Goal: Navigation & Orientation: Understand site structure

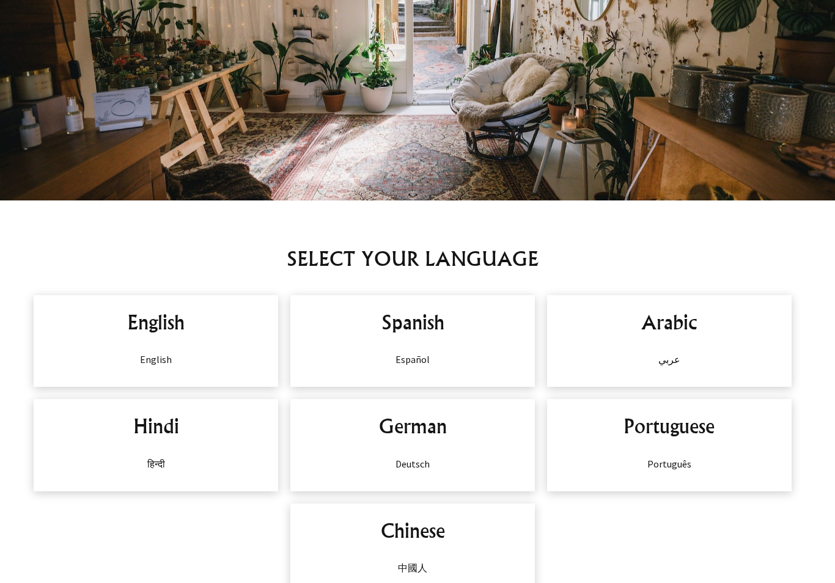
scroll to position [612, 0]
click at [158, 347] on div "English English" at bounding box center [156, 341] width 245 height 92
click at [149, 352] on div "English English" at bounding box center [156, 341] width 245 height 92
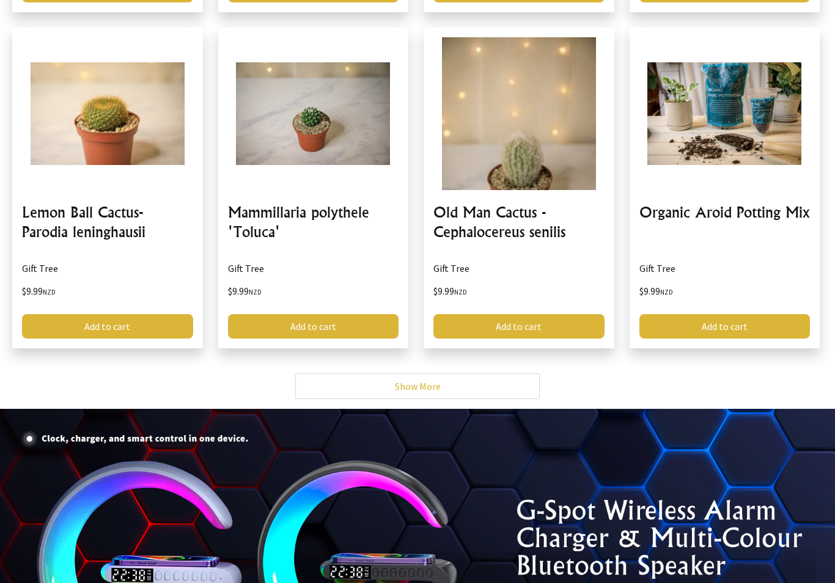
scroll to position [2812, 0]
click at [355, 383] on link "Show More" at bounding box center [417, 387] width 245 height 26
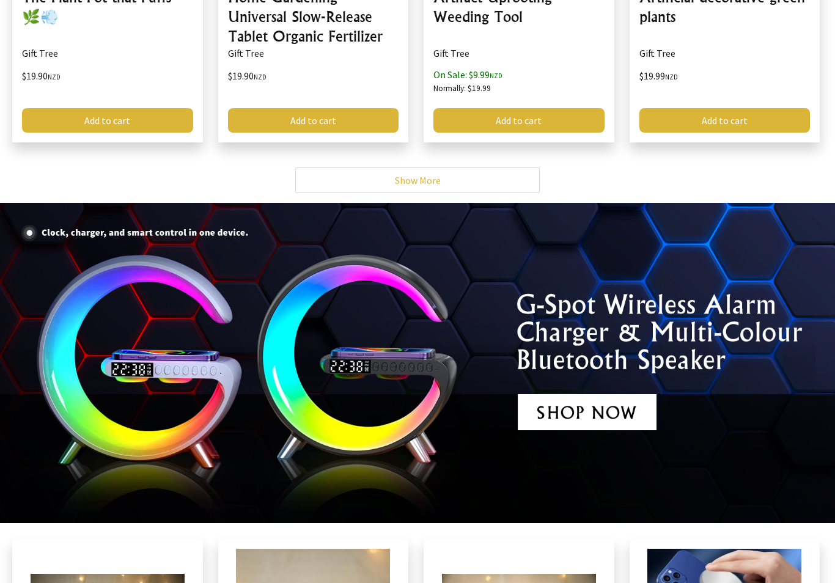
scroll to position [4810, 0]
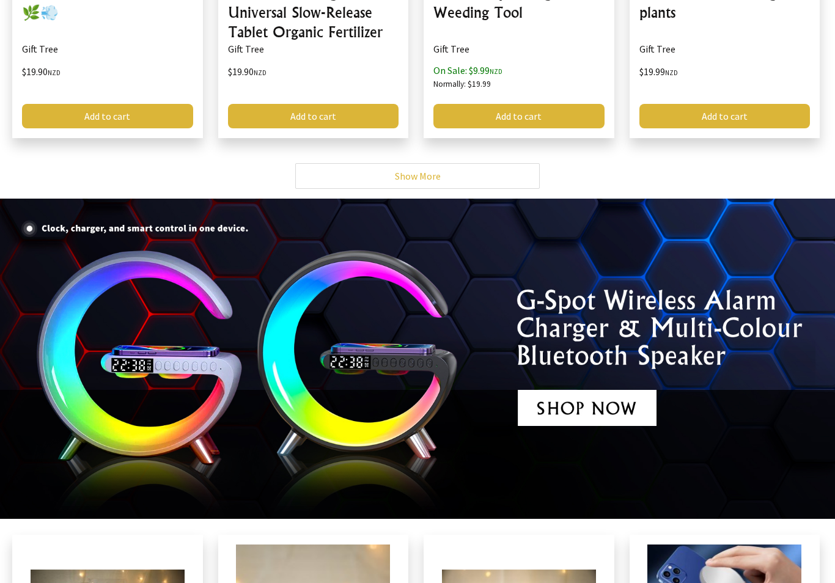
click at [450, 178] on link "Show More" at bounding box center [417, 176] width 245 height 26
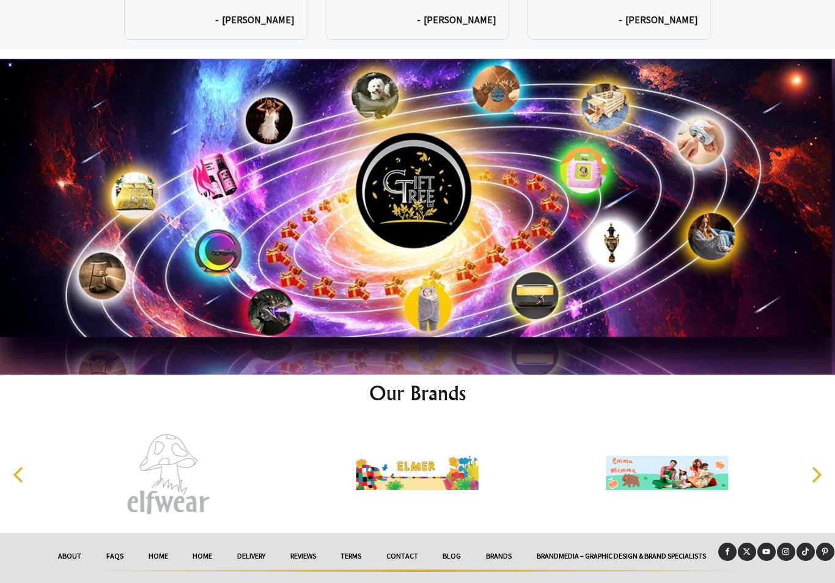
scroll to position [9444, 0]
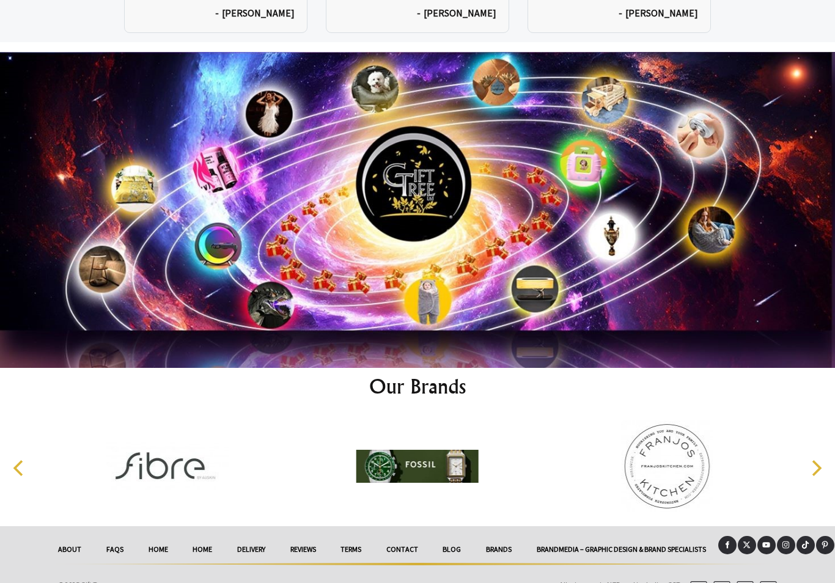
click at [133, 536] on link "FAQs" at bounding box center [115, 549] width 42 height 27
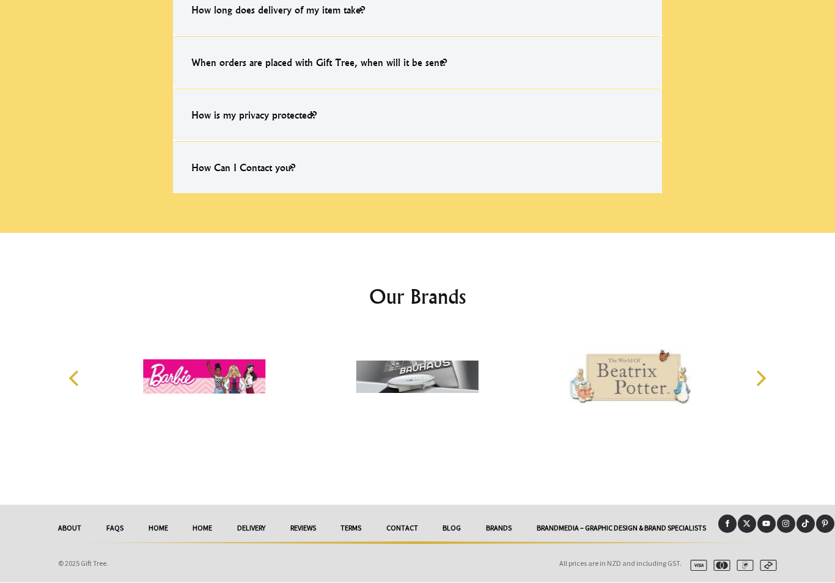
scroll to position [863, 0]
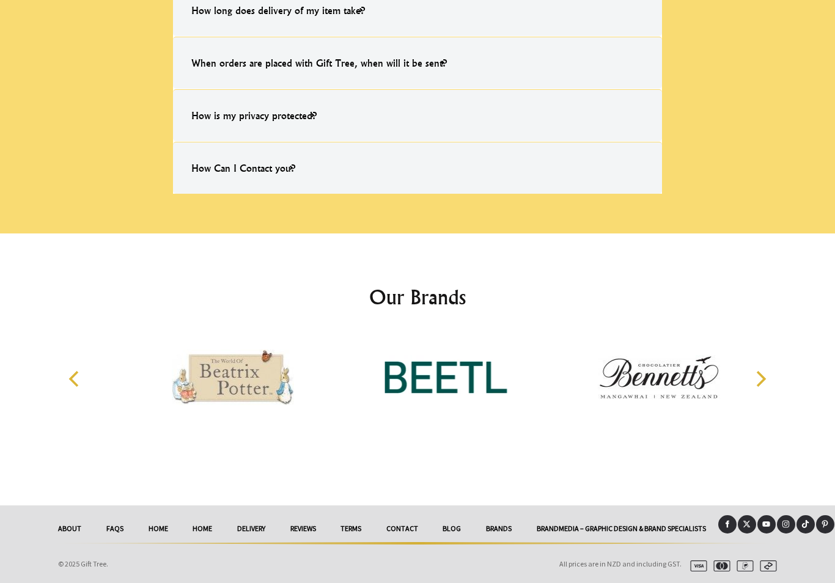
click at [75, 519] on link "About" at bounding box center [70, 528] width 48 height 27
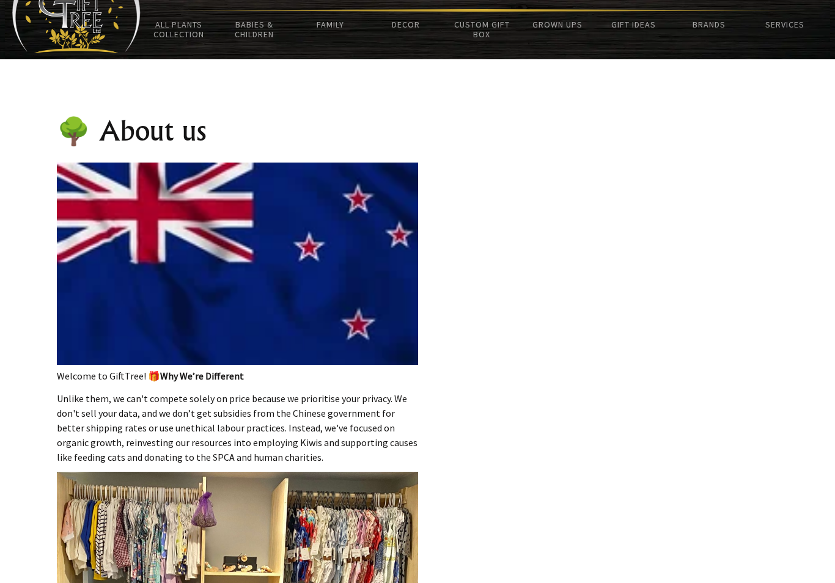
scroll to position [44, 0]
